Goal: Task Accomplishment & Management: Complete application form

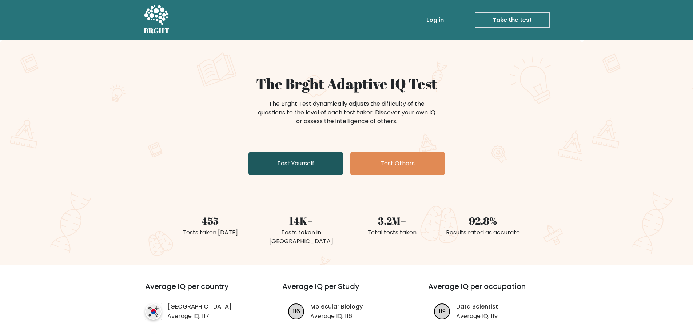
click at [289, 156] on link "Test Yourself" at bounding box center [295, 163] width 95 height 23
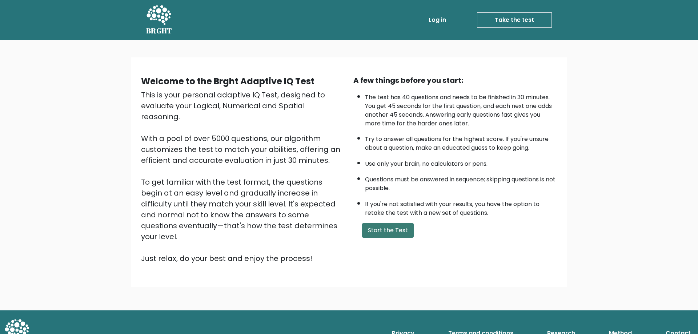
click at [400, 237] on button "Start the Test" at bounding box center [388, 230] width 52 height 15
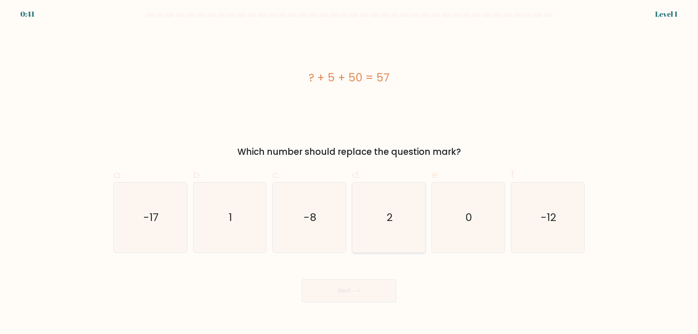
click at [383, 224] on icon "2" at bounding box center [389, 217] width 70 height 70
click at [349, 172] on input "d. 2" at bounding box center [349, 169] width 0 height 5
radio input "true"
click at [361, 293] on button "Next" at bounding box center [349, 290] width 95 height 23
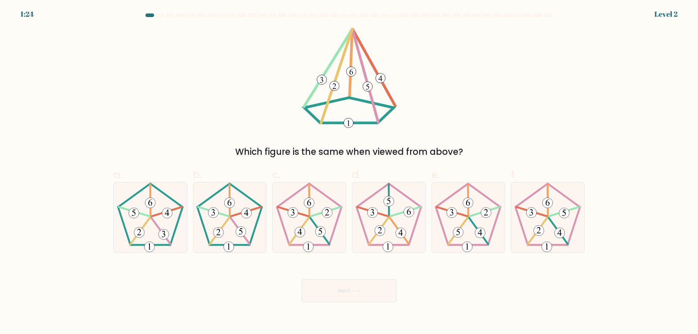
click at [325, 289] on button "Next" at bounding box center [349, 290] width 95 height 23
click at [150, 223] on icon at bounding box center [150, 217] width 70 height 70
click at [349, 172] on input "a." at bounding box center [349, 169] width 0 height 5
radio input "true"
click at [357, 288] on button "Next" at bounding box center [349, 290] width 95 height 23
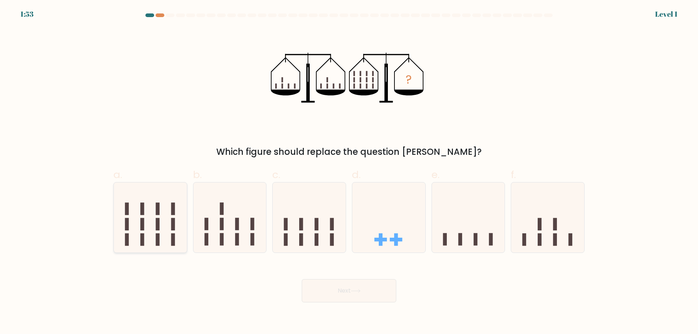
click at [170, 226] on icon at bounding box center [150, 217] width 73 height 60
click at [349, 172] on input "a." at bounding box center [349, 169] width 0 height 5
radio input "true"
click at [324, 292] on button "Next" at bounding box center [349, 290] width 95 height 23
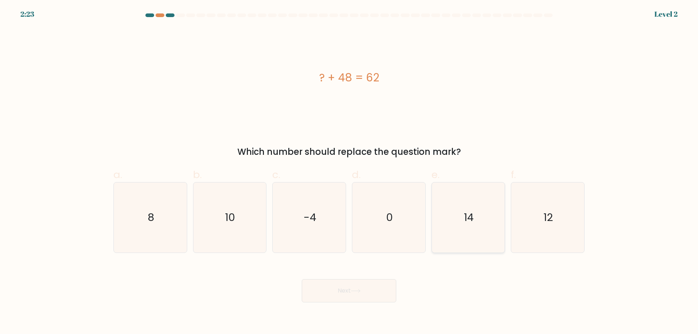
click at [468, 221] on text "14" at bounding box center [469, 217] width 10 height 15
click at [349, 172] on input "e. 14" at bounding box center [349, 169] width 0 height 5
radio input "true"
click at [362, 288] on button "Next" at bounding box center [349, 290] width 95 height 23
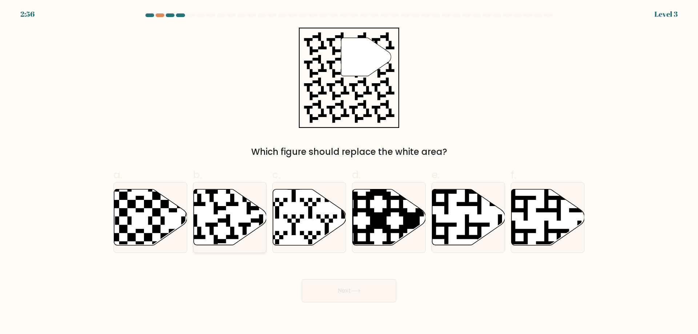
click at [233, 214] on icon at bounding box center [229, 217] width 73 height 56
click at [349, 172] on input "b." at bounding box center [349, 169] width 0 height 5
radio input "true"
click at [346, 293] on button "Next" at bounding box center [349, 290] width 95 height 23
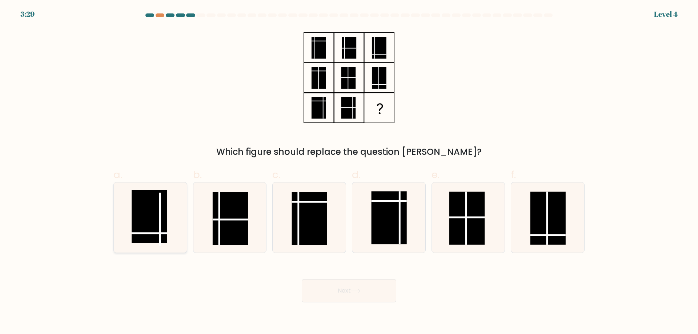
click at [155, 227] on rect at bounding box center [149, 216] width 35 height 53
click at [349, 172] on input "a." at bounding box center [349, 169] width 0 height 5
radio input "true"
click at [333, 290] on button "Next" at bounding box center [349, 290] width 95 height 23
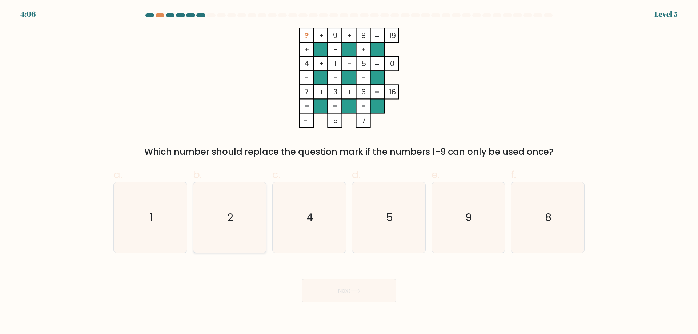
click at [244, 196] on icon "2" at bounding box center [229, 217] width 70 height 70
click at [349, 172] on input "b. 2" at bounding box center [349, 169] width 0 height 5
radio input "true"
click at [352, 298] on button "Next" at bounding box center [349, 290] width 95 height 23
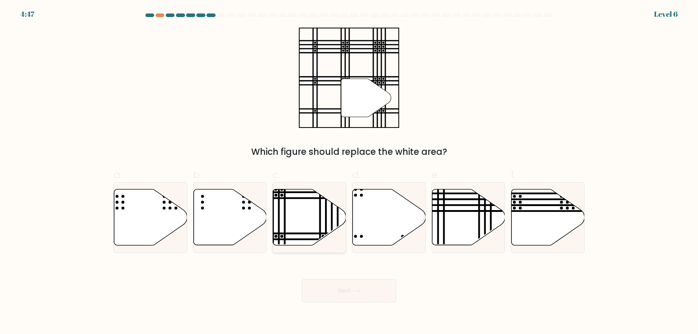
click at [308, 207] on icon at bounding box center [309, 217] width 73 height 56
click at [349, 172] on input "c." at bounding box center [349, 169] width 0 height 5
radio input "true"
click at [351, 290] on button "Next" at bounding box center [349, 290] width 95 height 23
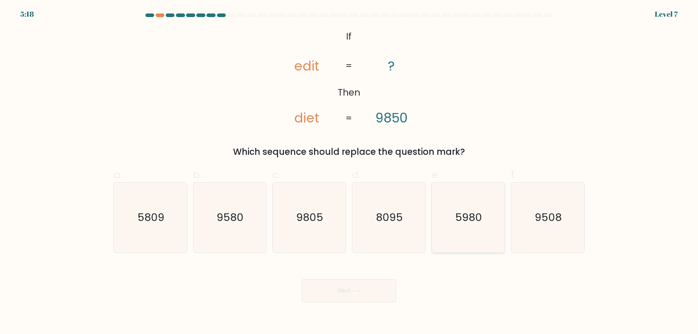
click at [470, 228] on icon "5980" at bounding box center [468, 217] width 70 height 70
click at [349, 172] on input "e. 5980" at bounding box center [349, 169] width 0 height 5
radio input "true"
click at [349, 300] on button "Next" at bounding box center [349, 290] width 95 height 23
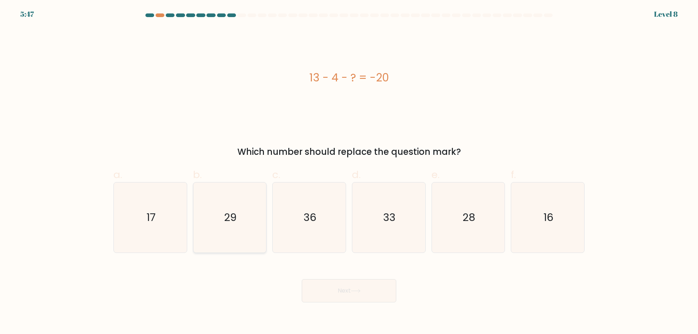
click at [249, 224] on icon "29" at bounding box center [229, 217] width 70 height 70
click at [349, 172] on input "b. 29" at bounding box center [349, 169] width 0 height 5
radio input "true"
click at [356, 291] on icon at bounding box center [355, 290] width 9 height 3
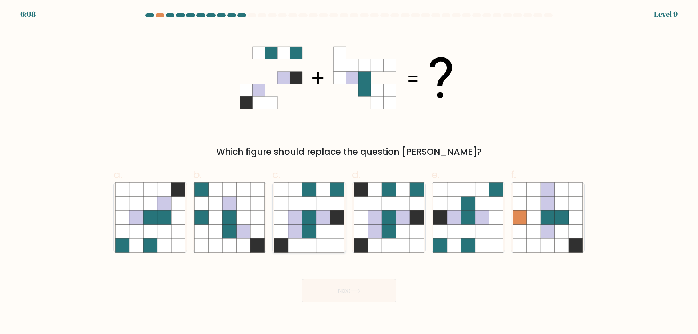
click at [318, 219] on icon at bounding box center [323, 217] width 14 height 14
click at [349, 172] on input "c." at bounding box center [349, 169] width 0 height 5
radio input "true"
click at [361, 289] on icon at bounding box center [356, 291] width 10 height 4
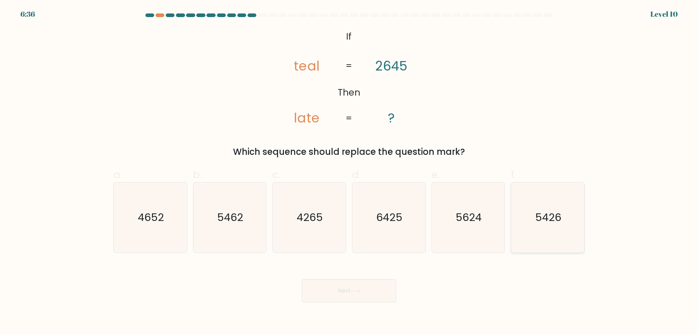
click at [538, 221] on text "5426" at bounding box center [548, 217] width 26 height 15
click at [349, 172] on input "f. 5426" at bounding box center [349, 169] width 0 height 5
radio input "true"
click at [346, 293] on button "Next" at bounding box center [349, 290] width 95 height 23
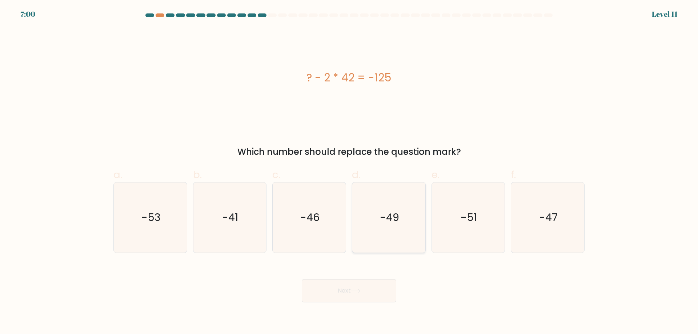
click at [385, 223] on text "-49" at bounding box center [389, 217] width 19 height 15
click at [349, 172] on input "d. -49" at bounding box center [349, 169] width 0 height 5
radio input "true"
click at [371, 297] on button "Next" at bounding box center [349, 290] width 95 height 23
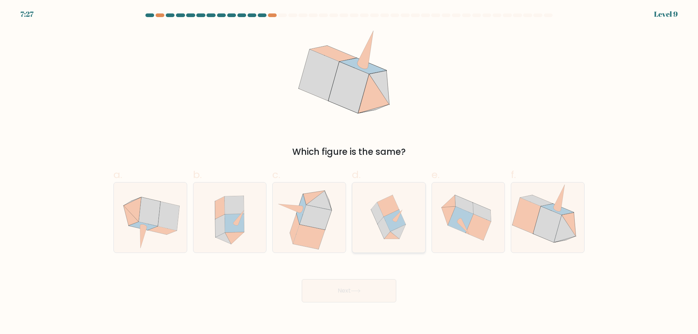
click at [397, 229] on icon at bounding box center [398, 231] width 16 height 15
click at [349, 172] on input "d." at bounding box center [349, 169] width 0 height 5
radio input "true"
click at [376, 293] on button "Next" at bounding box center [349, 290] width 95 height 23
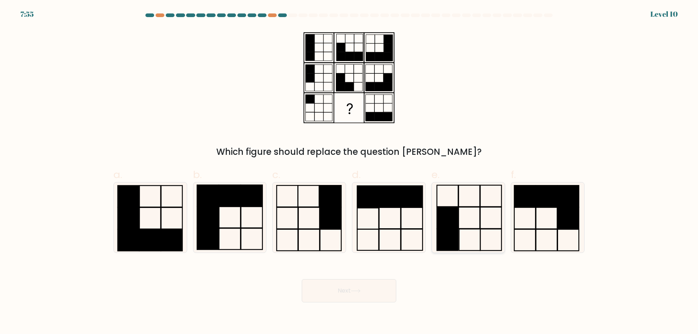
click at [463, 230] on icon at bounding box center [468, 217] width 70 height 70
click at [349, 172] on input "e." at bounding box center [349, 169] width 0 height 5
radio input "true"
click at [386, 301] on button "Next" at bounding box center [349, 290] width 95 height 23
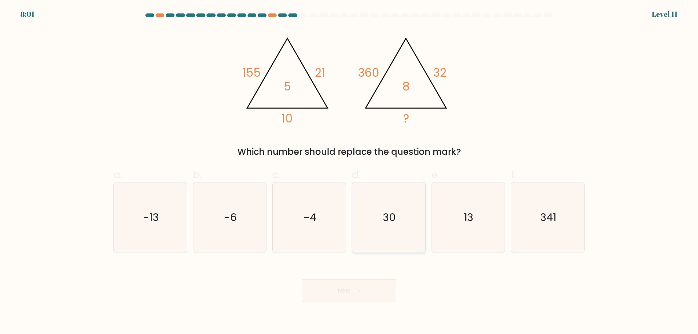
click at [397, 214] on icon "30" at bounding box center [389, 217] width 70 height 70
click at [349, 172] on input "d. 30" at bounding box center [349, 169] width 0 height 5
radio input "true"
click at [376, 282] on button "Next" at bounding box center [349, 290] width 95 height 23
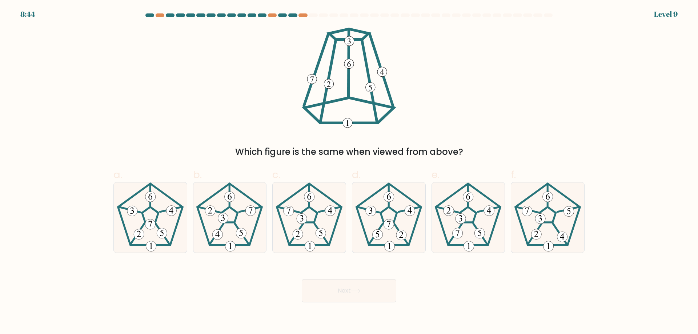
click at [374, 290] on button "Next" at bounding box center [349, 290] width 95 height 23
click at [320, 219] on icon at bounding box center [309, 217] width 70 height 70
click at [349, 172] on input "c." at bounding box center [349, 169] width 0 height 5
radio input "true"
click at [374, 292] on button "Next" at bounding box center [349, 290] width 95 height 23
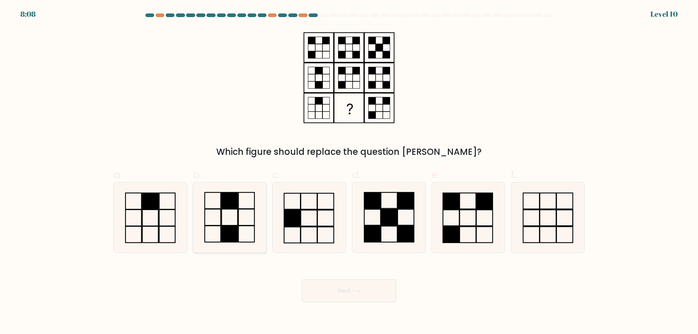
click at [244, 218] on icon at bounding box center [229, 217] width 70 height 70
click at [349, 172] on input "b." at bounding box center [349, 169] width 0 height 5
radio input "true"
click at [350, 288] on button "Next" at bounding box center [349, 290] width 95 height 23
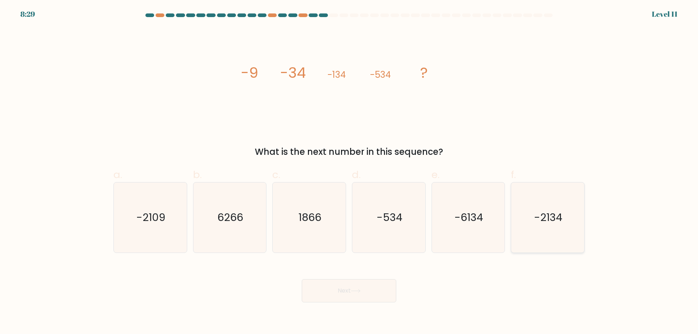
click at [560, 215] on text "-2134" at bounding box center [548, 217] width 28 height 15
click at [349, 172] on input "f. -2134" at bounding box center [349, 169] width 0 height 5
radio input "true"
click at [371, 285] on button "Next" at bounding box center [349, 290] width 95 height 23
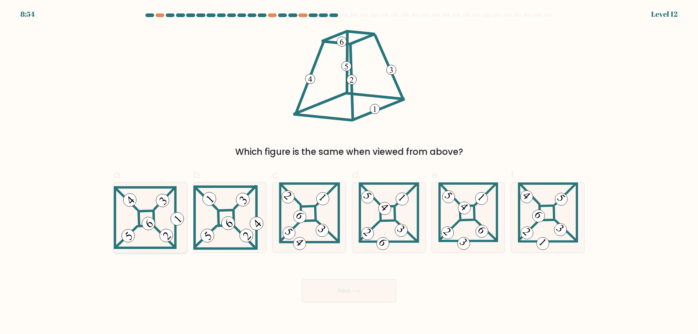
click at [163, 235] on 837 at bounding box center [166, 235] width 18 height 18
click at [349, 172] on input "a." at bounding box center [349, 169] width 0 height 5
radio input "true"
click at [340, 296] on button "Next" at bounding box center [349, 290] width 95 height 23
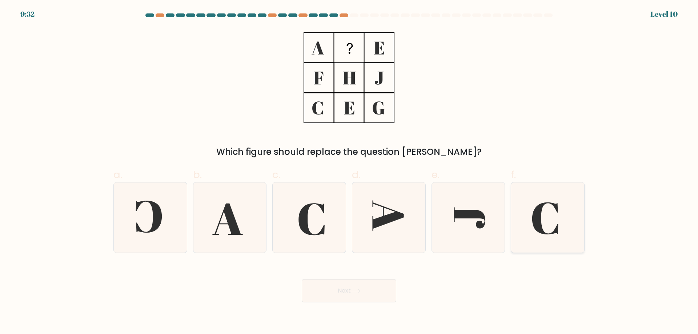
click at [531, 213] on icon at bounding box center [548, 217] width 70 height 70
click at [349, 172] on input "f." at bounding box center [349, 169] width 0 height 5
radio input "true"
click at [341, 289] on button "Next" at bounding box center [349, 290] width 95 height 23
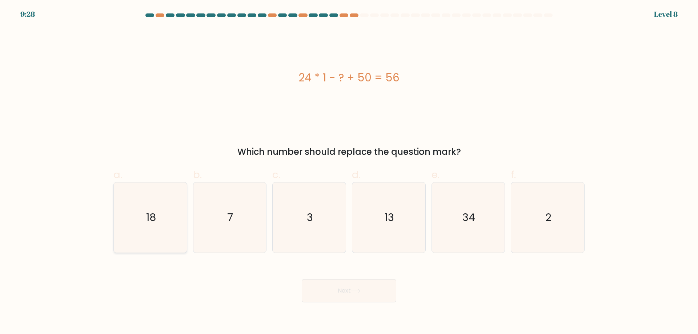
click at [171, 203] on icon "18" at bounding box center [150, 217] width 70 height 70
click at [349, 172] on input "a. 18" at bounding box center [349, 169] width 0 height 5
radio input "true"
click at [344, 289] on button "Next" at bounding box center [349, 290] width 95 height 23
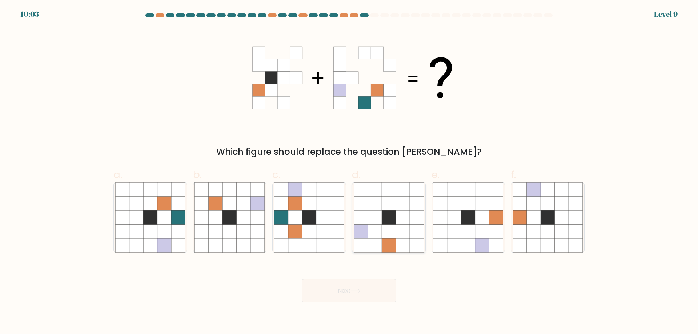
click at [389, 228] on icon at bounding box center [389, 232] width 14 height 14
click at [349, 172] on input "d." at bounding box center [349, 169] width 0 height 5
radio input "true"
click at [526, 133] on div "Which figure should replace the question mark?" at bounding box center [349, 93] width 480 height 131
click at [300, 217] on icon at bounding box center [295, 217] width 14 height 14
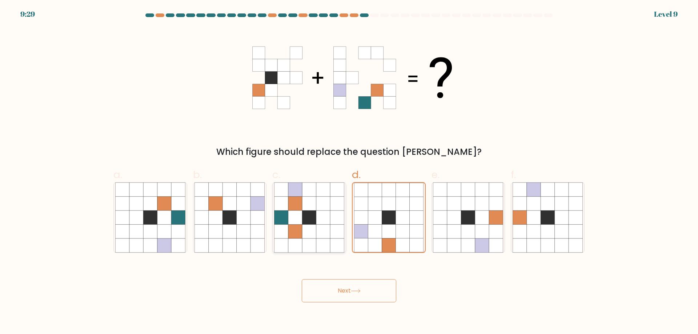
click at [349, 172] on input "c." at bounding box center [349, 169] width 0 height 5
radio input "true"
click at [344, 286] on button "Next" at bounding box center [349, 290] width 95 height 23
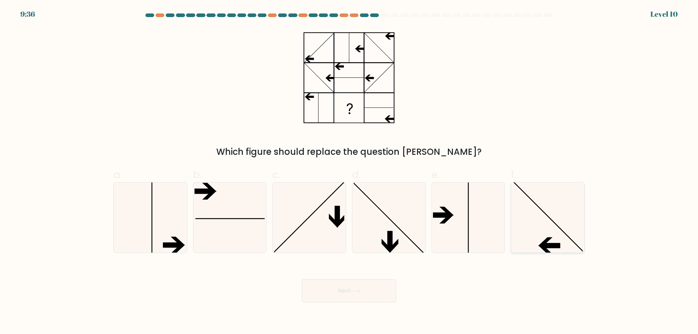
click at [537, 224] on icon at bounding box center [548, 217] width 70 height 70
click at [349, 172] on input "f." at bounding box center [349, 169] width 0 height 5
radio input "true"
click at [365, 293] on button "Next" at bounding box center [349, 290] width 95 height 23
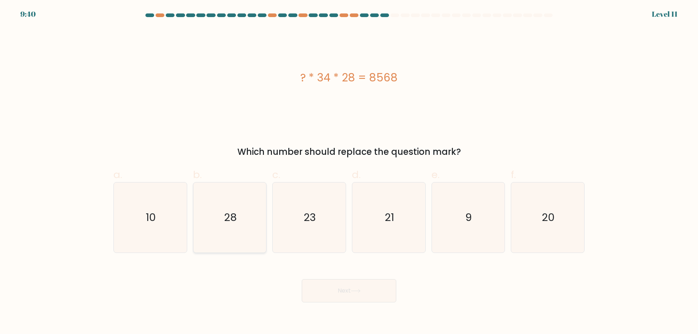
click at [248, 226] on icon "28" at bounding box center [229, 217] width 70 height 70
click at [349, 172] on input "b. 28" at bounding box center [349, 169] width 0 height 5
radio input "true"
click at [352, 290] on button "Next" at bounding box center [349, 290] width 95 height 23
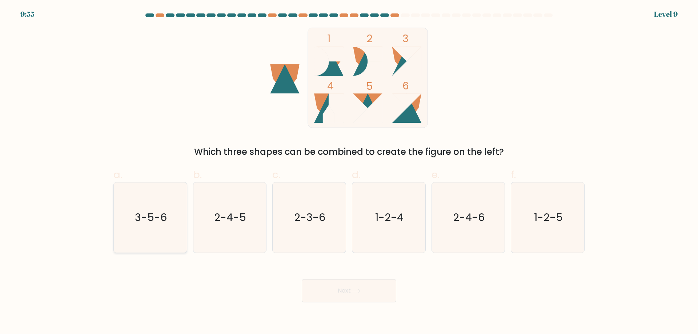
click at [157, 224] on text "3-5-6" at bounding box center [151, 217] width 32 height 15
click at [349, 172] on input "a. 3-5-6" at bounding box center [349, 169] width 0 height 5
radio input "true"
click at [363, 290] on button "Next" at bounding box center [349, 290] width 95 height 23
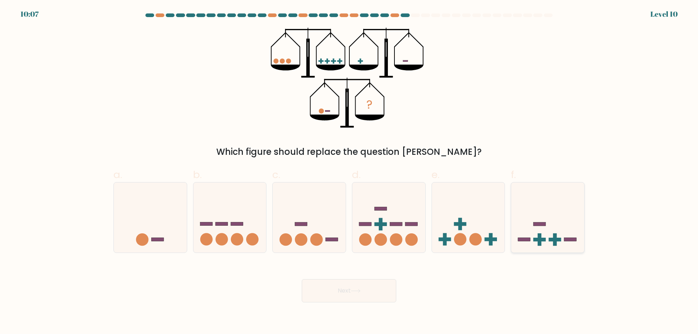
click at [571, 237] on icon at bounding box center [547, 217] width 73 height 60
click at [349, 172] on input "f." at bounding box center [349, 169] width 0 height 5
radio input "true"
click at [354, 287] on button "Next" at bounding box center [349, 290] width 95 height 23
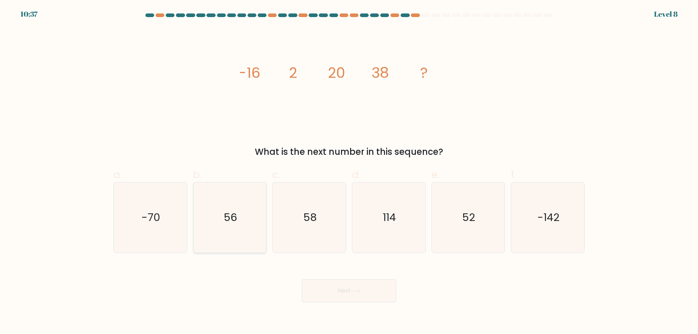
click at [234, 223] on text "56" at bounding box center [230, 217] width 13 height 15
click at [349, 172] on input "b. 56" at bounding box center [349, 169] width 0 height 5
radio input "true"
click at [368, 288] on button "Next" at bounding box center [349, 290] width 95 height 23
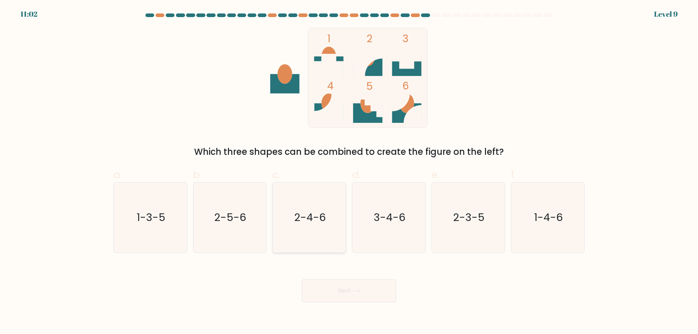
click at [318, 225] on icon "2-4-6" at bounding box center [309, 217] width 70 height 70
click at [349, 172] on input "c. 2-4-6" at bounding box center [349, 169] width 0 height 5
radio input "true"
click at [372, 291] on button "Next" at bounding box center [349, 290] width 95 height 23
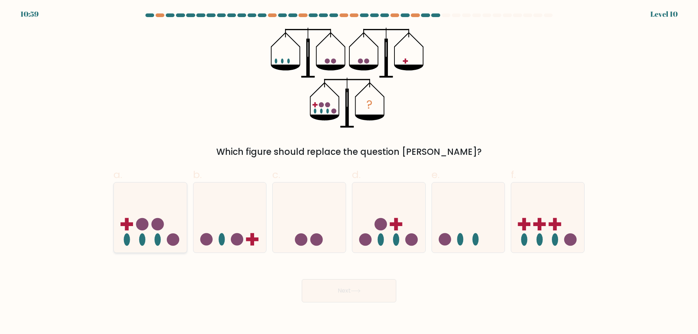
click at [144, 233] on icon at bounding box center [150, 217] width 73 height 60
click at [349, 172] on input "a." at bounding box center [349, 169] width 0 height 5
radio input "true"
click at [360, 291] on icon at bounding box center [355, 290] width 9 height 3
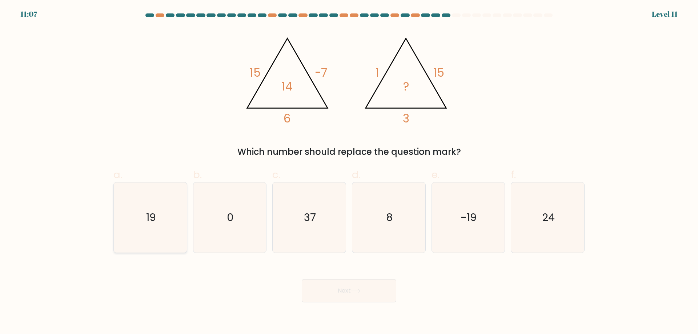
click at [126, 232] on icon "19" at bounding box center [150, 217] width 70 height 70
click at [349, 172] on input "a. 19" at bounding box center [349, 169] width 0 height 5
radio input "true"
click at [360, 289] on icon at bounding box center [356, 291] width 10 height 4
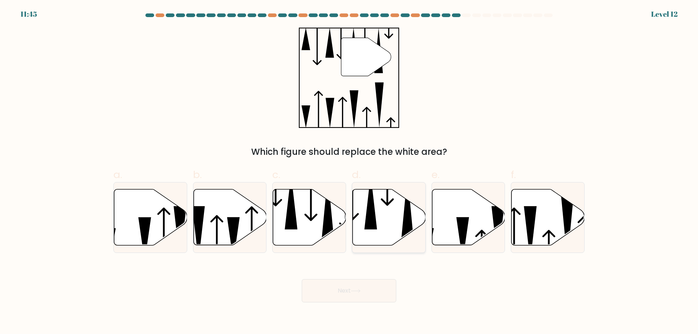
click at [382, 208] on icon at bounding box center [389, 217] width 73 height 56
click at [349, 172] on input "d." at bounding box center [349, 169] width 0 height 5
radio input "true"
click at [371, 293] on button "Next" at bounding box center [349, 290] width 95 height 23
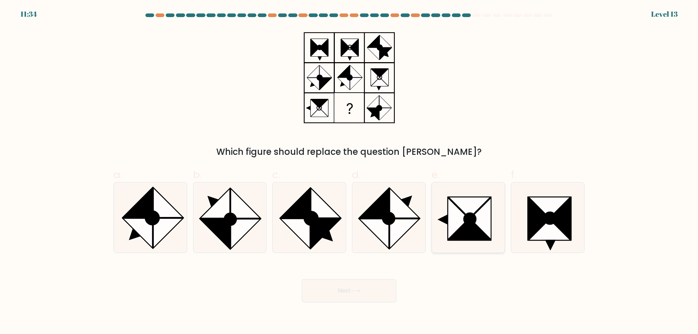
click at [482, 229] on icon at bounding box center [480, 219] width 21 height 42
click at [349, 172] on input "e." at bounding box center [349, 169] width 0 height 5
radio input "true"
click at [382, 288] on button "Next" at bounding box center [349, 290] width 95 height 23
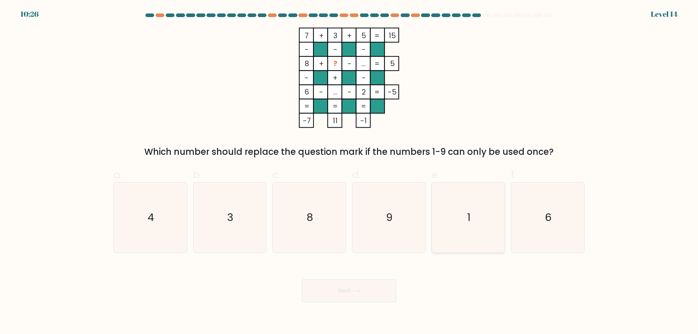
click at [480, 213] on icon "1" at bounding box center [468, 217] width 70 height 70
click at [349, 172] on input "e. 1" at bounding box center [349, 169] width 0 height 5
radio input "true"
click at [354, 293] on icon at bounding box center [356, 291] width 10 height 4
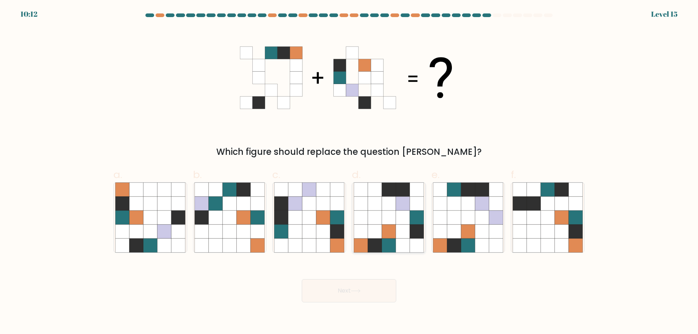
click at [417, 231] on icon at bounding box center [417, 232] width 14 height 14
click at [349, 172] on input "d." at bounding box center [349, 169] width 0 height 5
radio input "true"
click at [361, 296] on button "Next" at bounding box center [349, 290] width 95 height 23
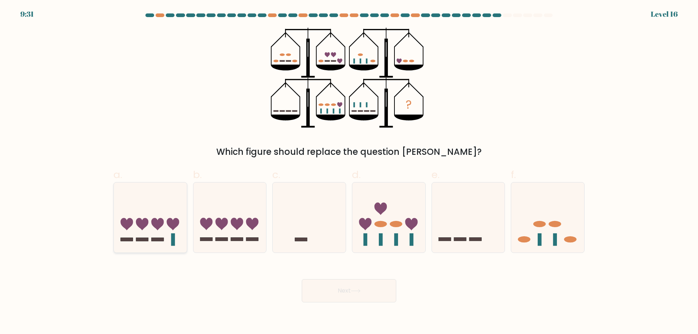
click at [162, 225] on icon at bounding box center [157, 224] width 12 height 12
click at [349, 172] on input "a." at bounding box center [349, 169] width 0 height 5
radio input "true"
click at [370, 293] on button "Next" at bounding box center [349, 290] width 95 height 23
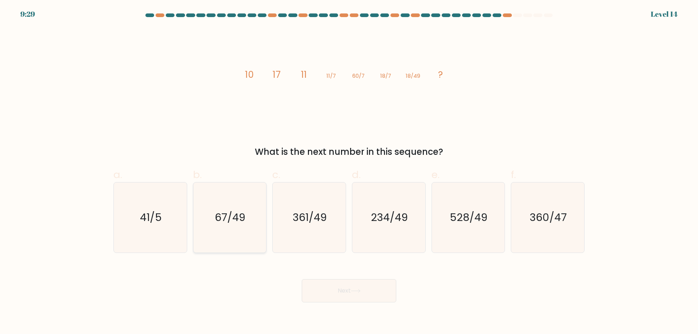
click at [251, 219] on icon "67/49" at bounding box center [229, 217] width 70 height 70
click at [349, 172] on input "b. 67/49" at bounding box center [349, 169] width 0 height 5
radio input "true"
click at [361, 291] on icon at bounding box center [356, 291] width 10 height 4
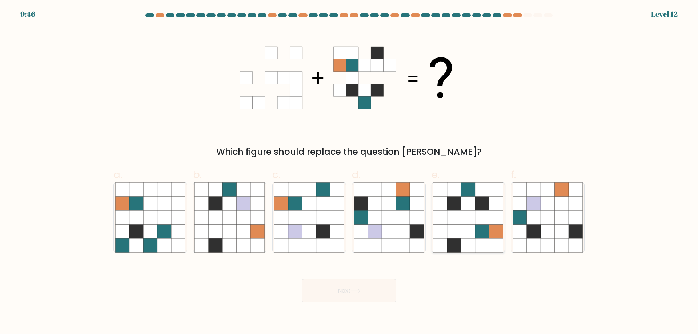
click at [462, 231] on icon at bounding box center [468, 232] width 14 height 14
click at [349, 172] on input "e." at bounding box center [349, 169] width 0 height 5
radio input "true"
click at [380, 292] on button "Next" at bounding box center [349, 290] width 95 height 23
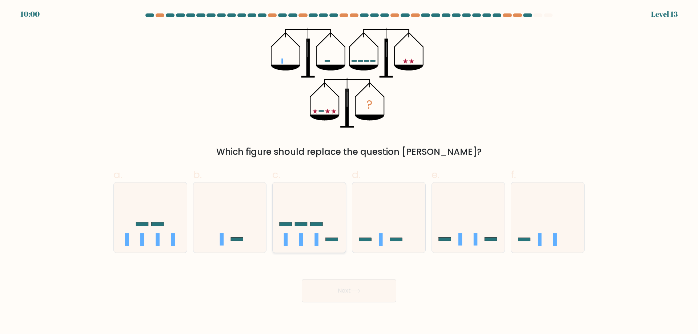
click at [289, 227] on icon at bounding box center [309, 217] width 73 height 60
click at [349, 172] on input "c." at bounding box center [349, 169] width 0 height 5
radio input "true"
click at [376, 291] on button "Next" at bounding box center [349, 290] width 95 height 23
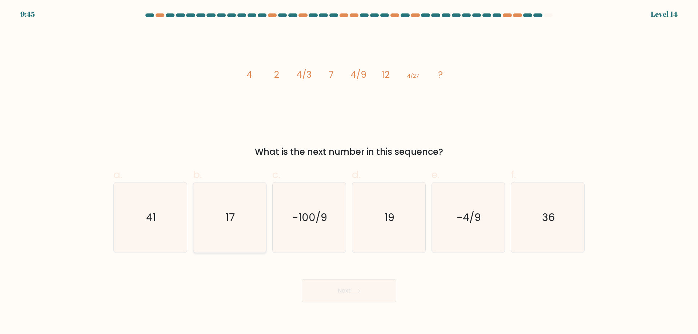
click at [229, 225] on icon "17" at bounding box center [229, 217] width 70 height 70
click at [349, 172] on input "b. 17" at bounding box center [349, 169] width 0 height 5
radio input "true"
click at [376, 290] on button "Next" at bounding box center [349, 290] width 95 height 23
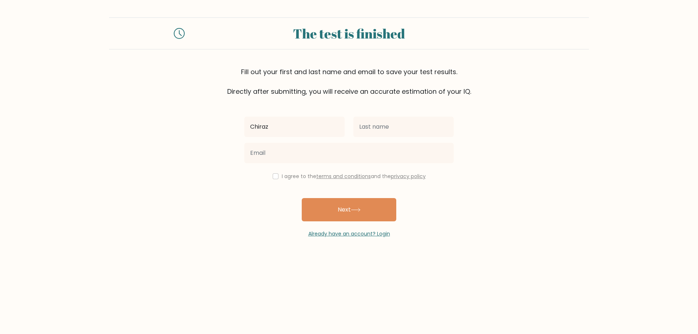
type input "Chiraz"
click at [406, 131] on input "text" at bounding box center [403, 127] width 100 height 20
type input "Ben Hamad"
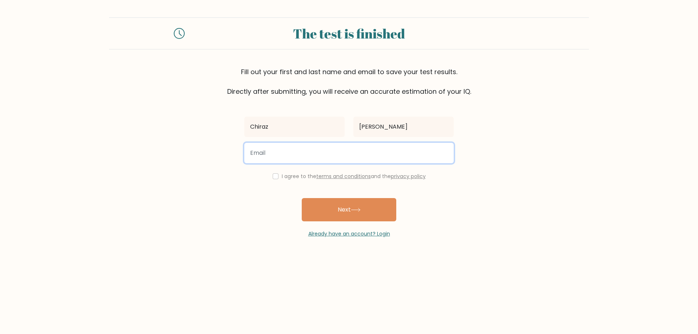
click at [261, 161] on input "email" at bounding box center [348, 153] width 209 height 20
type input "chiraz.bnhamad@gmail.com"
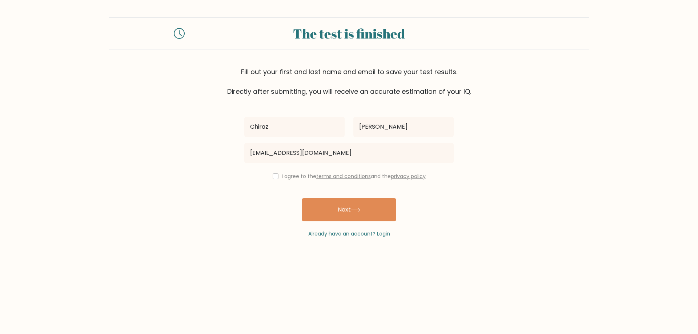
click at [291, 177] on label "I agree to the terms and conditions and the privacy policy" at bounding box center [354, 176] width 144 height 7
click at [273, 177] on input "checkbox" at bounding box center [276, 176] width 6 height 6
checkbox input "true"
click at [348, 214] on button "Next" at bounding box center [349, 209] width 95 height 23
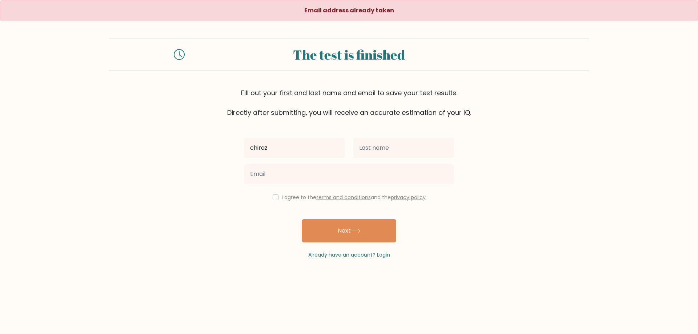
type input "Chiraz"
click at [390, 144] on input "text" at bounding box center [403, 148] width 100 height 20
click at [348, 253] on link "Already have an account? Login" at bounding box center [349, 254] width 82 height 7
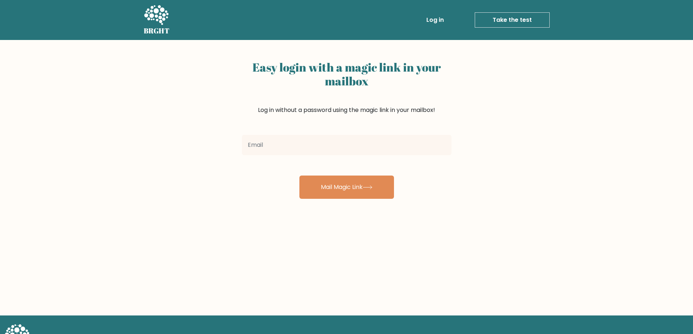
click at [285, 143] on input "email" at bounding box center [346, 145] width 209 height 20
drag, startPoint x: 332, startPoint y: 146, endPoint x: 98, endPoint y: 147, distance: 234.5
click at [98, 147] on div "Easy login with a magic link in your mailbox Log in without a password using th…" at bounding box center [346, 178] width 693 height 276
click at [271, 146] on input "[EMAIL_ADDRESS][DOMAIN_NAME]" at bounding box center [346, 145] width 209 height 20
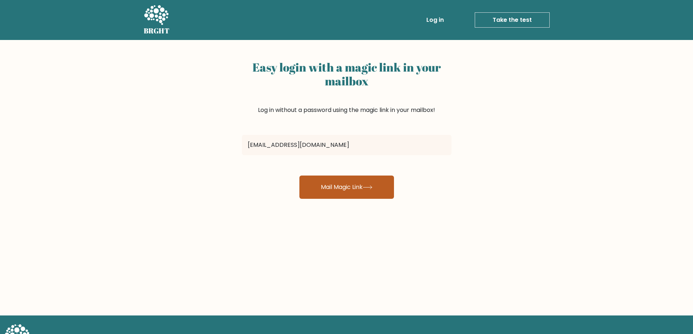
type input "[EMAIL_ADDRESS][DOMAIN_NAME]"
click at [380, 188] on button "Mail Magic Link" at bounding box center [346, 187] width 95 height 23
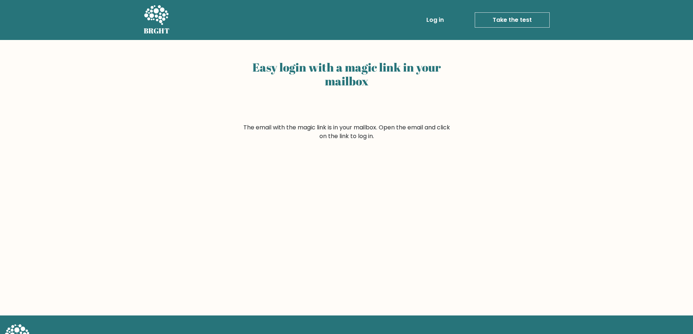
click at [441, 16] on link "Log in" at bounding box center [434, 20] width 23 height 15
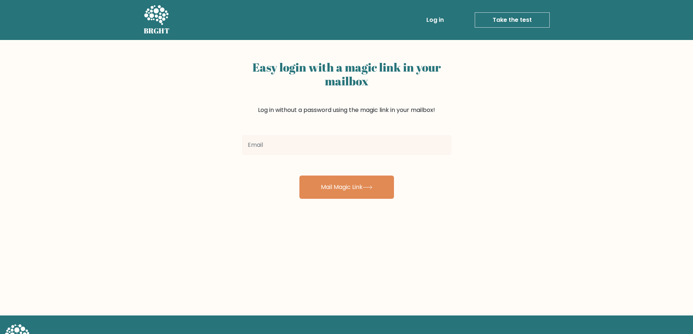
click at [286, 152] on input "email" at bounding box center [346, 145] width 209 height 20
click at [306, 149] on input "email" at bounding box center [346, 145] width 209 height 20
click at [539, 145] on div "Easy login with a magic link in your mailbox Log in without a password using th…" at bounding box center [346, 178] width 693 height 276
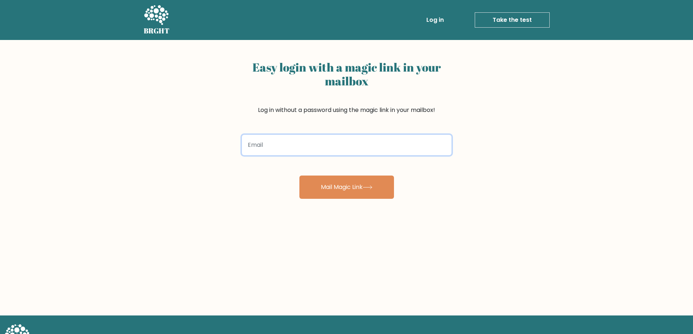
click at [325, 151] on input "email" at bounding box center [346, 145] width 209 height 20
click at [271, 148] on input "chiraz.bhamad@gmail.com" at bounding box center [346, 145] width 209 height 20
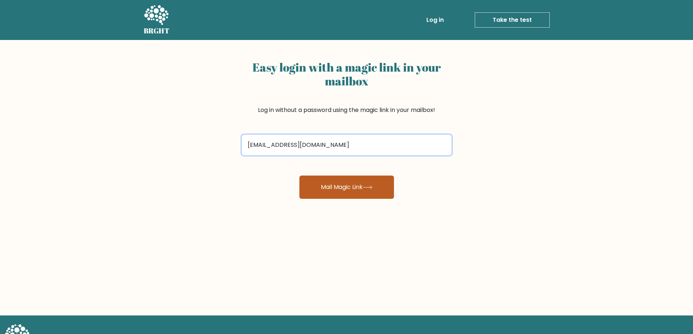
type input "chiraz.bnhamad@gmail.com"
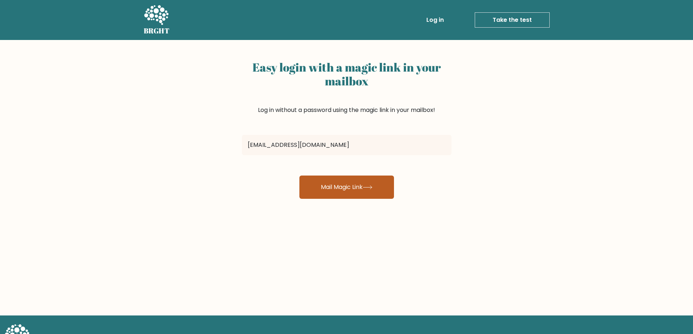
click at [332, 187] on button "Mail Magic Link" at bounding box center [346, 187] width 95 height 23
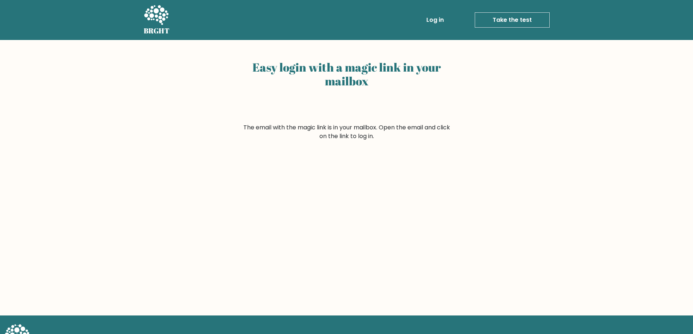
click at [440, 17] on link "Log in" at bounding box center [434, 20] width 23 height 15
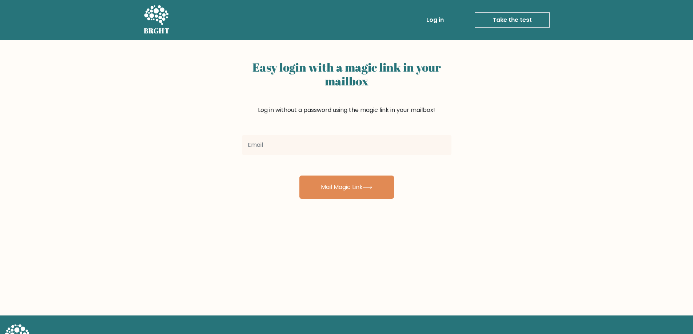
click at [301, 148] on input "email" at bounding box center [346, 145] width 209 height 20
click at [470, 184] on div "Easy login with a magic link in your mailbox Log in without a password using th…" at bounding box center [346, 178] width 693 height 276
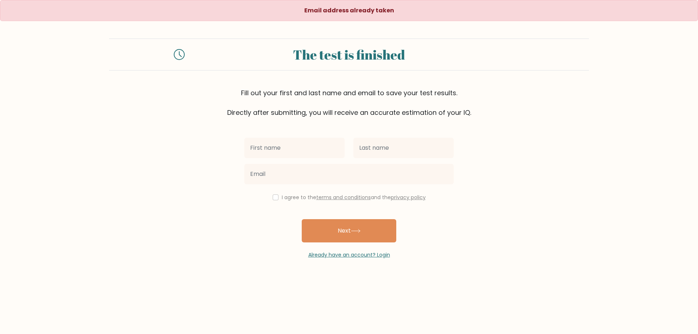
click at [303, 152] on input "text" at bounding box center [294, 148] width 100 height 20
type input "Chiraz"
click at [370, 147] on input "text" at bounding box center [403, 148] width 100 height 20
type input "Ben Hamad"
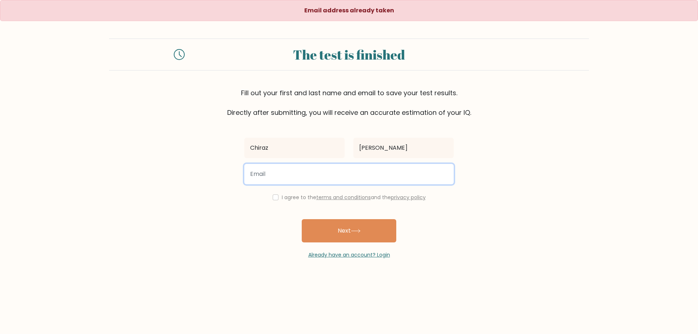
click at [359, 173] on input "email" at bounding box center [348, 174] width 209 height 20
type input "chiraz.bhamad@gmail.com"
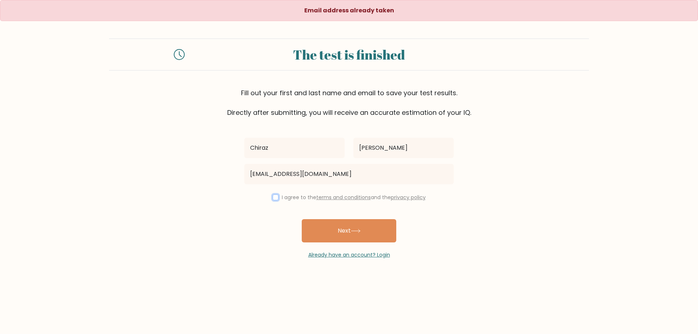
click at [274, 196] on input "checkbox" at bounding box center [276, 197] width 6 height 6
checkbox input "true"
click at [354, 235] on button "Next" at bounding box center [349, 230] width 95 height 23
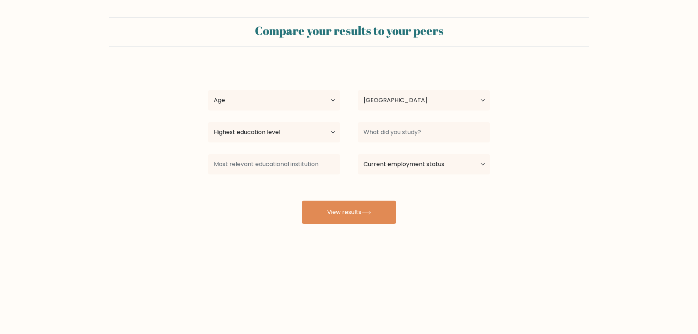
select select "TN"
click at [261, 107] on select "Age Under 18 years old 18-24 years old 25-34 years old 35-44 years old 45-54 ye…" at bounding box center [274, 100] width 132 height 20
select select "25_34"
click at [208, 90] on select "Age Under 18 years old 18-24 years old 25-34 years old 35-44 years old 45-54 ye…" at bounding box center [274, 100] width 132 height 20
click at [306, 137] on select "Highest education level No schooling Primary Lower Secondary Upper Secondary Oc…" at bounding box center [274, 132] width 132 height 20
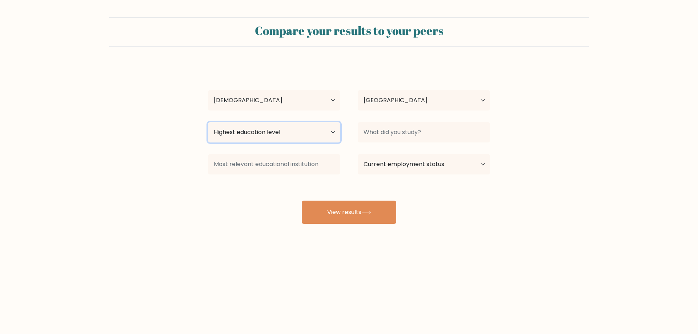
select select "masters_degree"
click at [208, 122] on select "Highest education level No schooling Primary Lower Secondary Upper Secondary Oc…" at bounding box center [274, 132] width 132 height 20
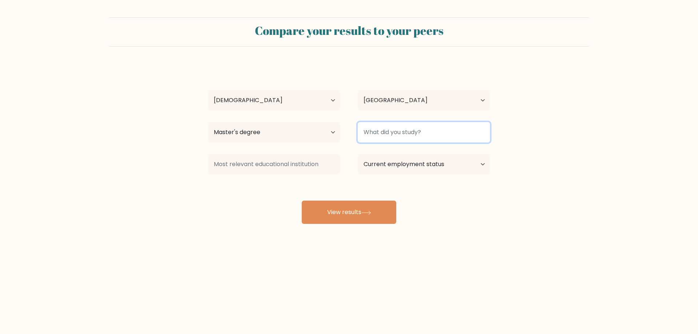
click at [373, 137] on input at bounding box center [424, 132] width 132 height 20
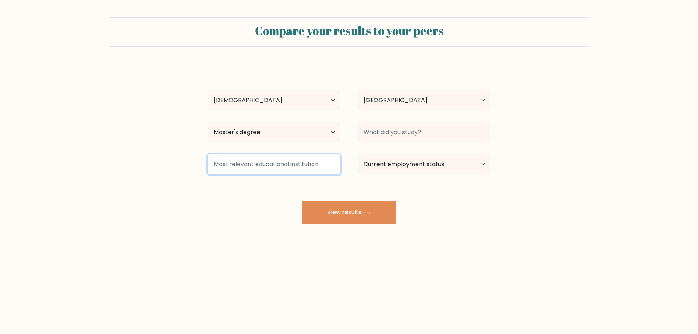
click at [292, 164] on input at bounding box center [274, 164] width 132 height 20
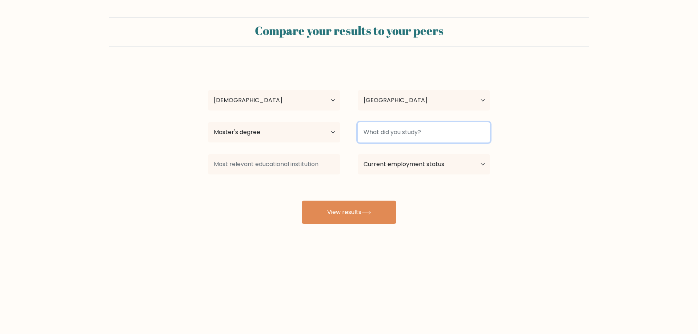
click at [375, 135] on input at bounding box center [424, 132] width 132 height 20
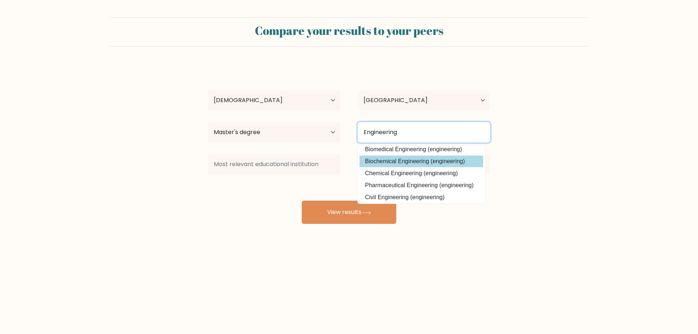
scroll to position [65, 0]
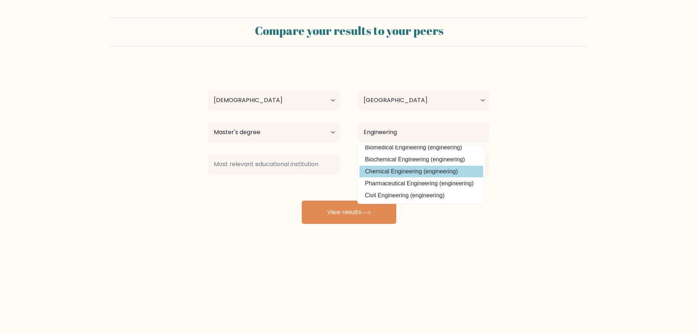
click at [417, 175] on option "Chemical Engineering (engineering)" at bounding box center [422, 172] width 124 height 12
type input "Chemical Engineering"
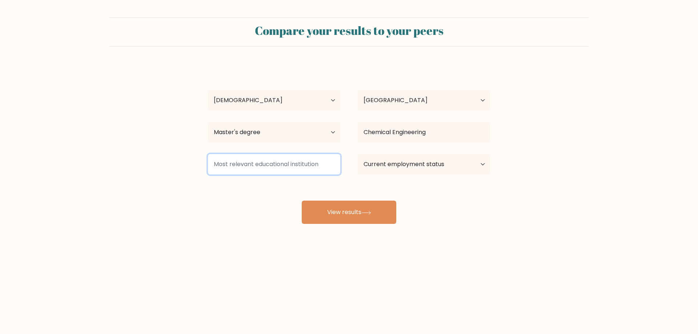
click at [310, 159] on input at bounding box center [274, 164] width 132 height 20
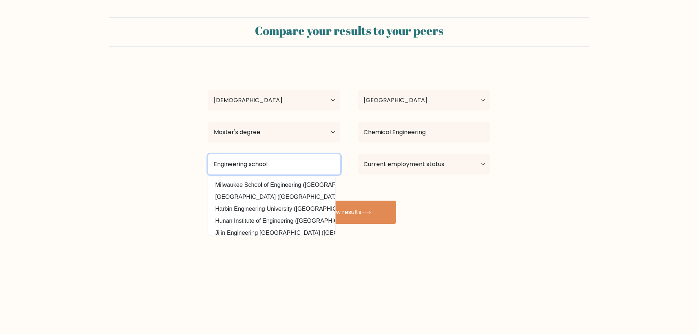
type input "Engineering school"
click at [173, 213] on form "Compare your results to your peers Chiraz Ben Hamad Age Under 18 years old 18-2…" at bounding box center [349, 120] width 698 height 206
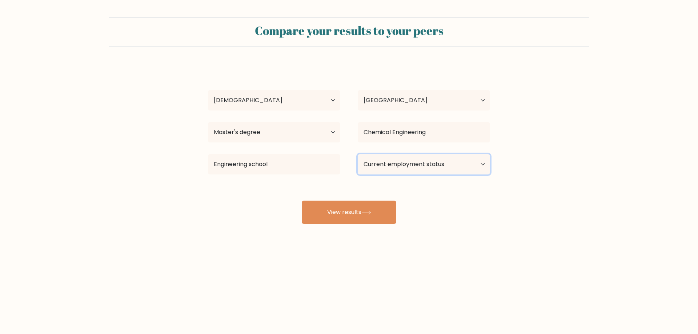
click at [385, 161] on select "Current employment status Employed Student Retired Other / prefer not to answer" at bounding box center [424, 164] width 132 height 20
select select "employed"
click at [358, 154] on select "Current employment status Employed Student Retired Other / prefer not to answer" at bounding box center [424, 164] width 132 height 20
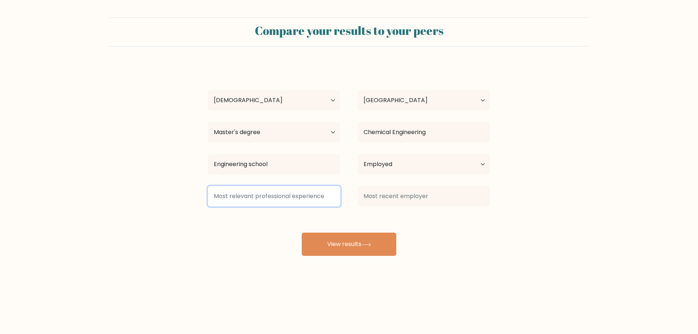
click at [282, 193] on input at bounding box center [274, 196] width 132 height 20
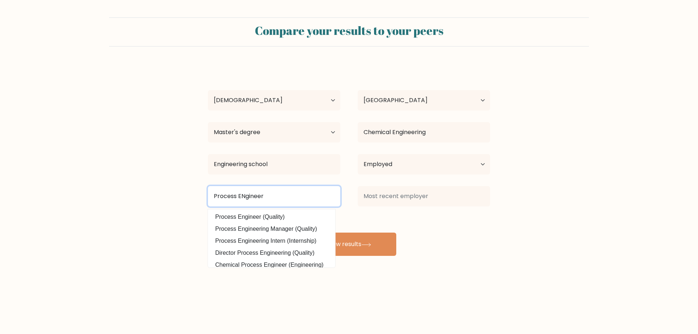
type input "Process ENgineer"
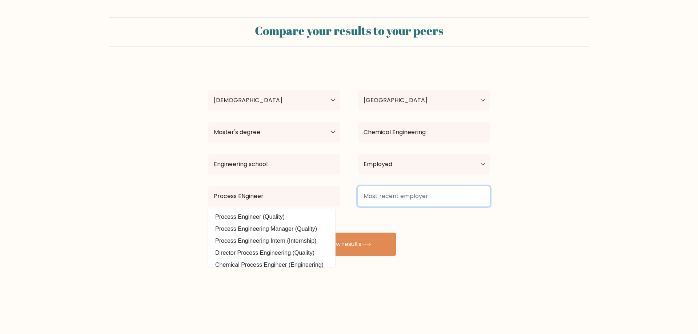
click at [396, 204] on input at bounding box center [424, 196] width 132 height 20
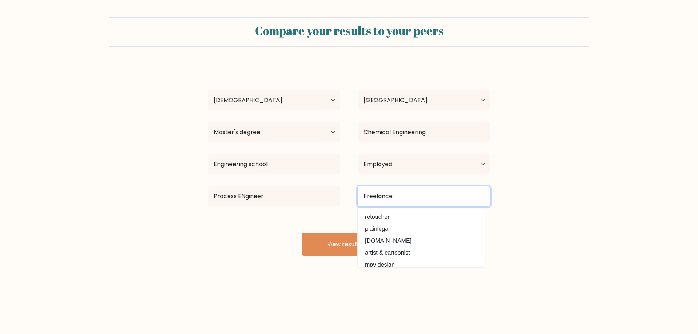
type input "Freelance"
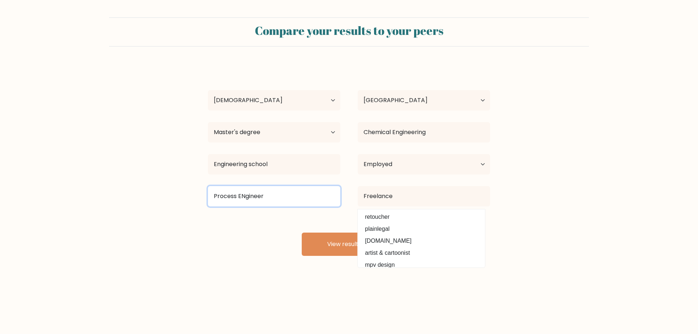
click at [303, 202] on input "Process ENgineer" at bounding box center [274, 196] width 132 height 20
click at [246, 196] on input "Process ENgineer" at bounding box center [274, 196] width 132 height 20
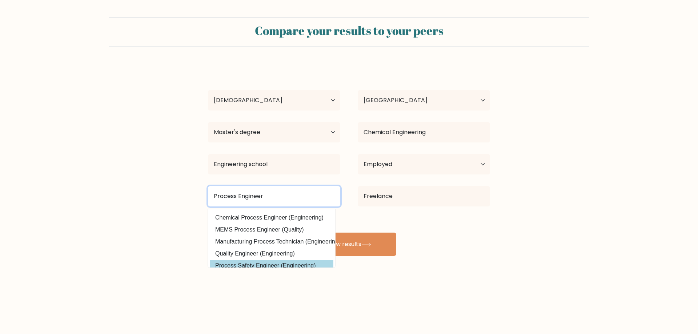
scroll to position [35, 0]
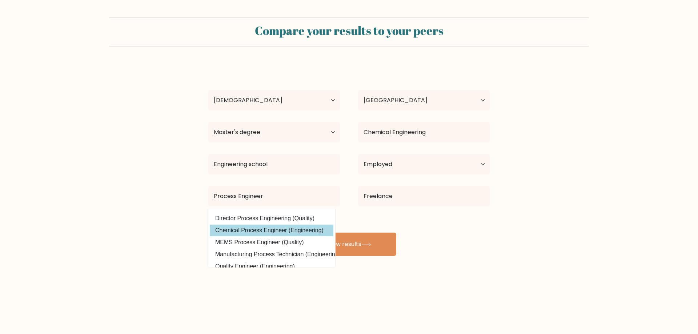
click at [265, 233] on option "Chemical Process Engineer (Engineering)" at bounding box center [272, 231] width 124 height 12
type input "Chemical Process Engineer"
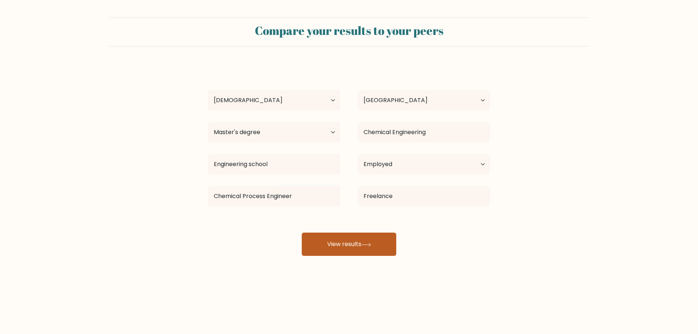
click at [342, 240] on button "View results" at bounding box center [349, 244] width 95 height 23
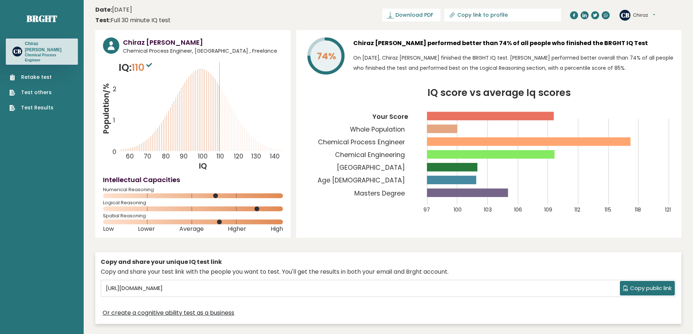
click at [150, 66] on icon at bounding box center [149, 65] width 6 height 4
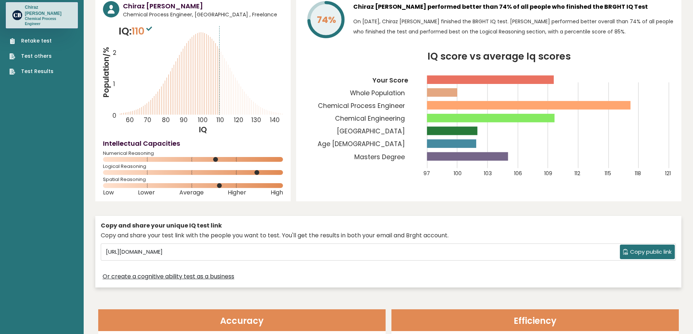
click at [47, 68] on link "Test Results" at bounding box center [31, 72] width 44 height 8
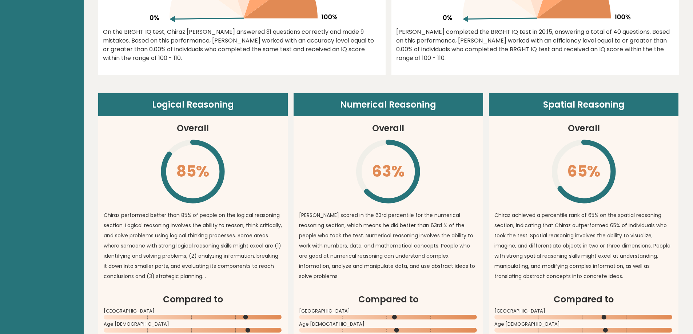
scroll to position [464, 0]
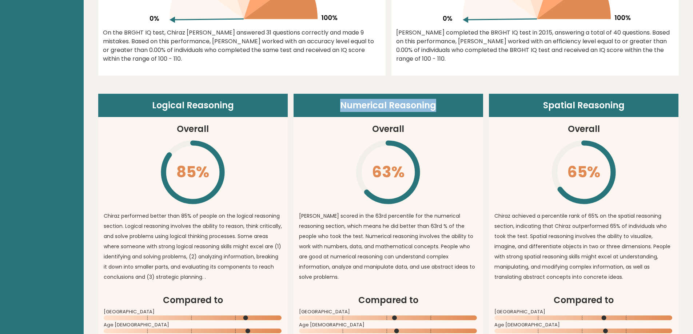
drag, startPoint x: 336, startPoint y: 102, endPoint x: 433, endPoint y: 106, distance: 97.2
click at [433, 106] on header "Numerical Reasoning" at bounding box center [387, 105] width 189 height 23
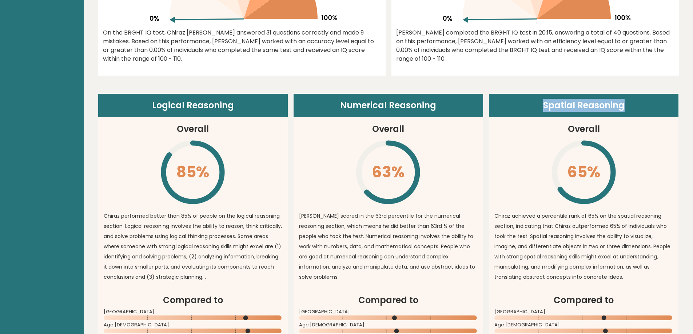
drag, startPoint x: 545, startPoint y: 104, endPoint x: 630, endPoint y: 97, distance: 85.3
click at [630, 97] on header "Spatial Reasoning" at bounding box center [583, 105] width 189 height 23
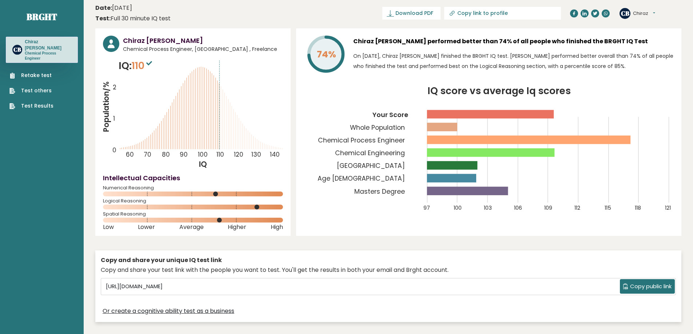
scroll to position [0, 0]
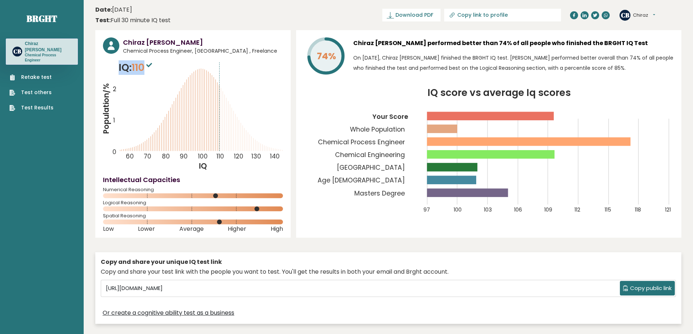
drag, startPoint x: 147, startPoint y: 68, endPoint x: 119, endPoint y: 65, distance: 28.1
click at [119, 65] on p "IQ: 110" at bounding box center [136, 67] width 35 height 15
copy p "IQ: 110"
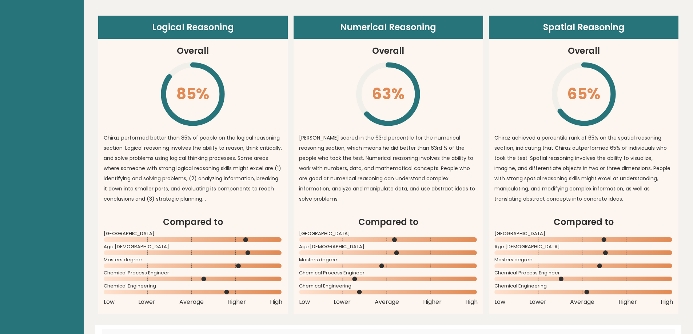
scroll to position [473, 0]
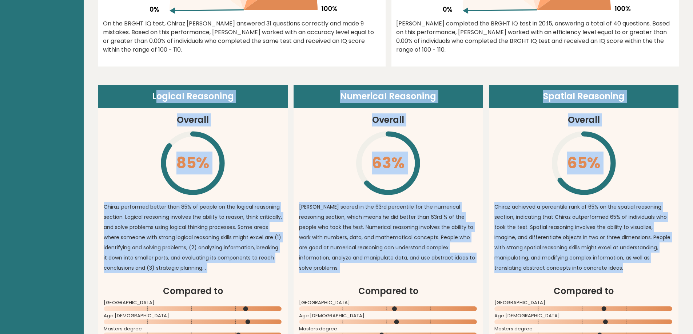
drag, startPoint x: 181, startPoint y: 94, endPoint x: 650, endPoint y: 279, distance: 505.0
click at [650, 279] on div "Logical Reasoning Overall 85% \ Chiraz performed better than 85% of people on t…" at bounding box center [388, 234] width 580 height 299
copy div "ogical Reasoning Overall 85% \ Chiraz performed better than 85% of people on th…"
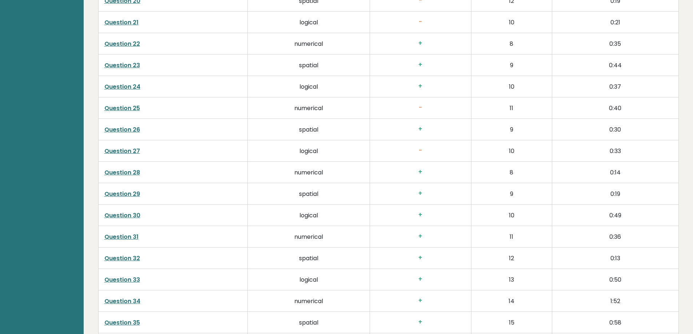
scroll to position [1881, 0]
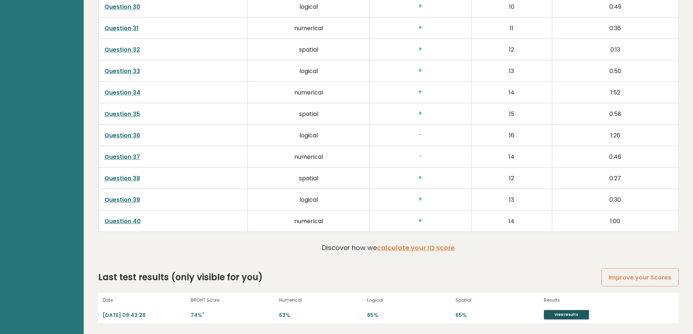
click at [566, 314] on link "View results" at bounding box center [565, 314] width 45 height 9
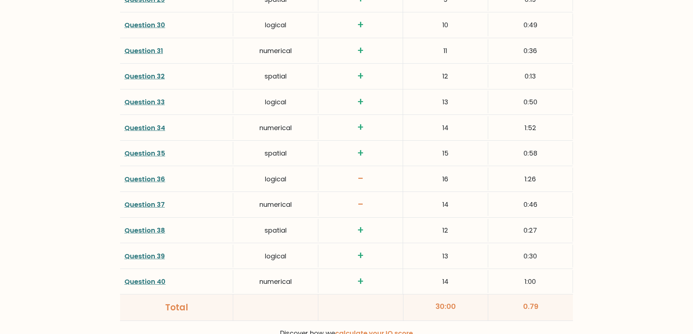
scroll to position [1859, 0]
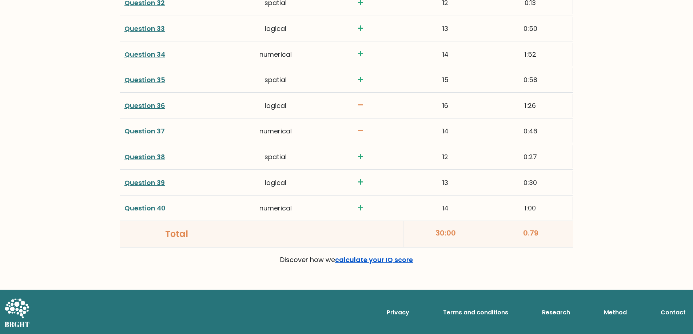
click at [395, 261] on link "calculate your IQ score" at bounding box center [374, 259] width 78 height 9
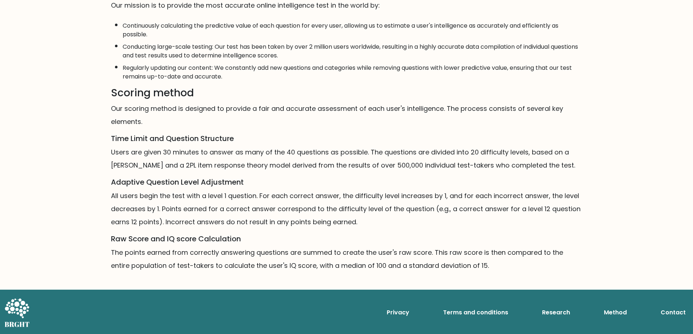
scroll to position [365, 0]
